Goal: Navigation & Orientation: Understand site structure

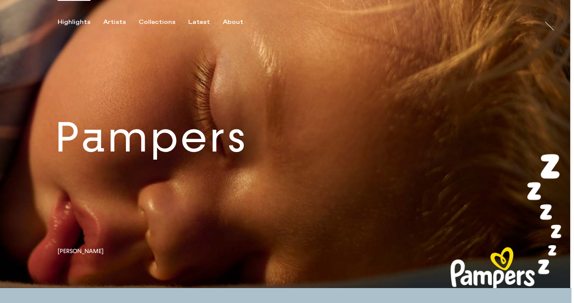
click at [252, 160] on link at bounding box center [285, 144] width 571 height 288
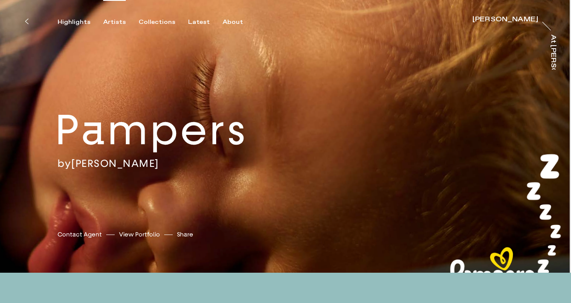
click at [114, 23] on div "Artists" at bounding box center [114, 22] width 23 height 8
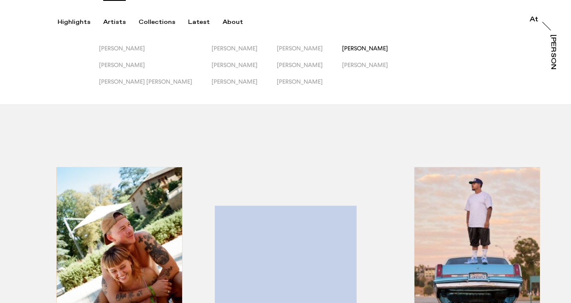
click at [342, 49] on span "[PERSON_NAME]" at bounding box center [365, 48] width 46 height 7
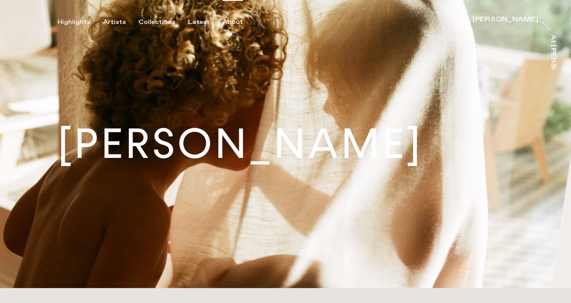
click at [228, 23] on div "About" at bounding box center [233, 22] width 20 height 8
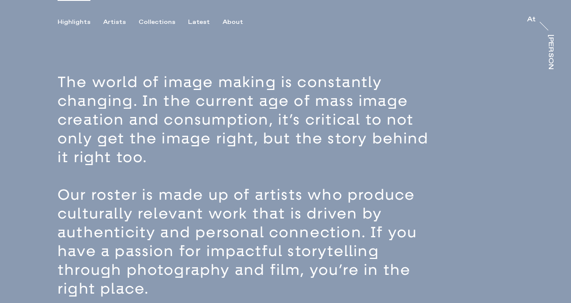
click at [68, 20] on div "Highlights" at bounding box center [74, 22] width 33 height 8
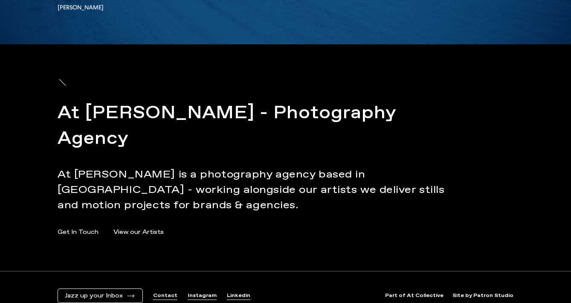
scroll to position [2833, 0]
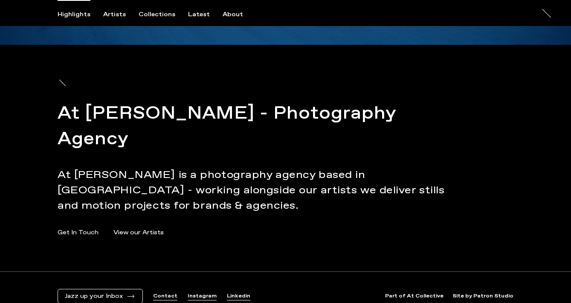
click at [159, 293] on link "Contact" at bounding box center [165, 296] width 24 height 7
